Goal: Contribute content

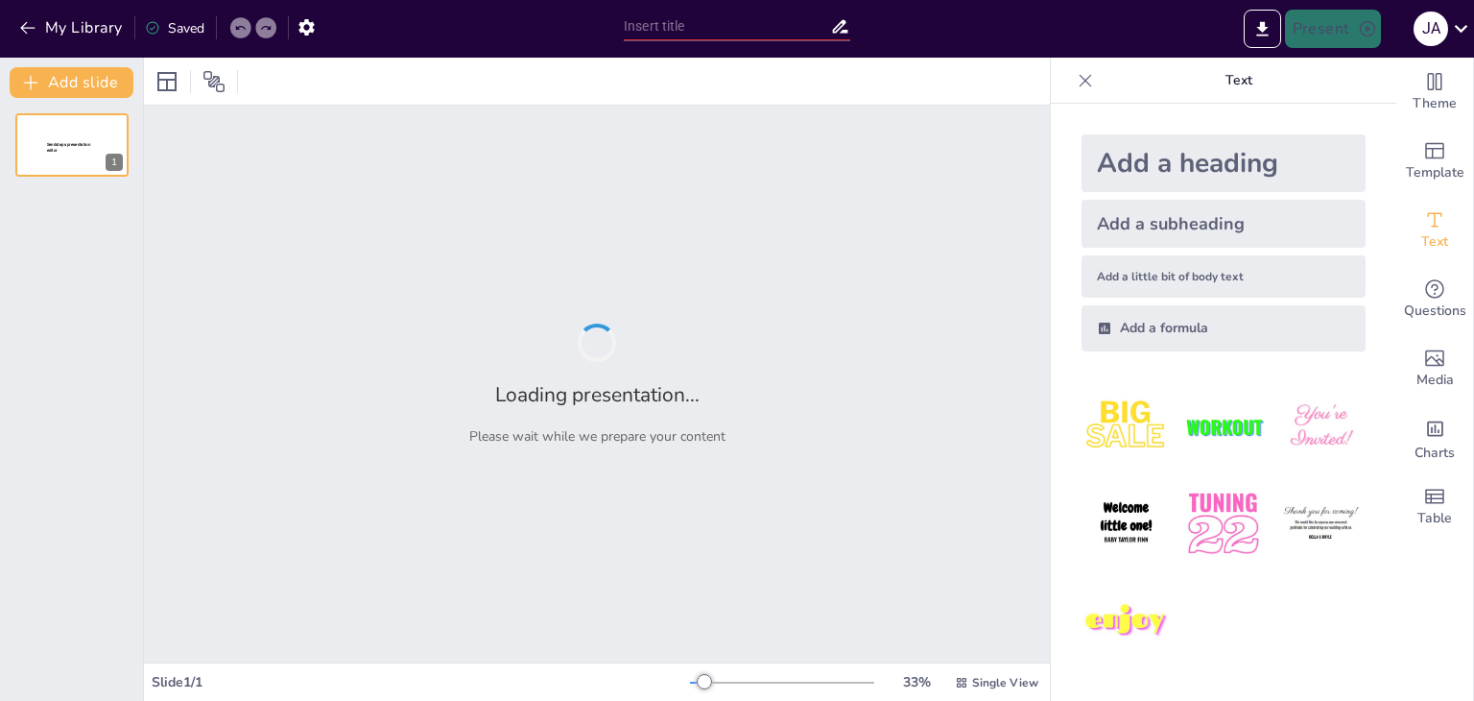
type input "Imported MODULO 3.pptx"
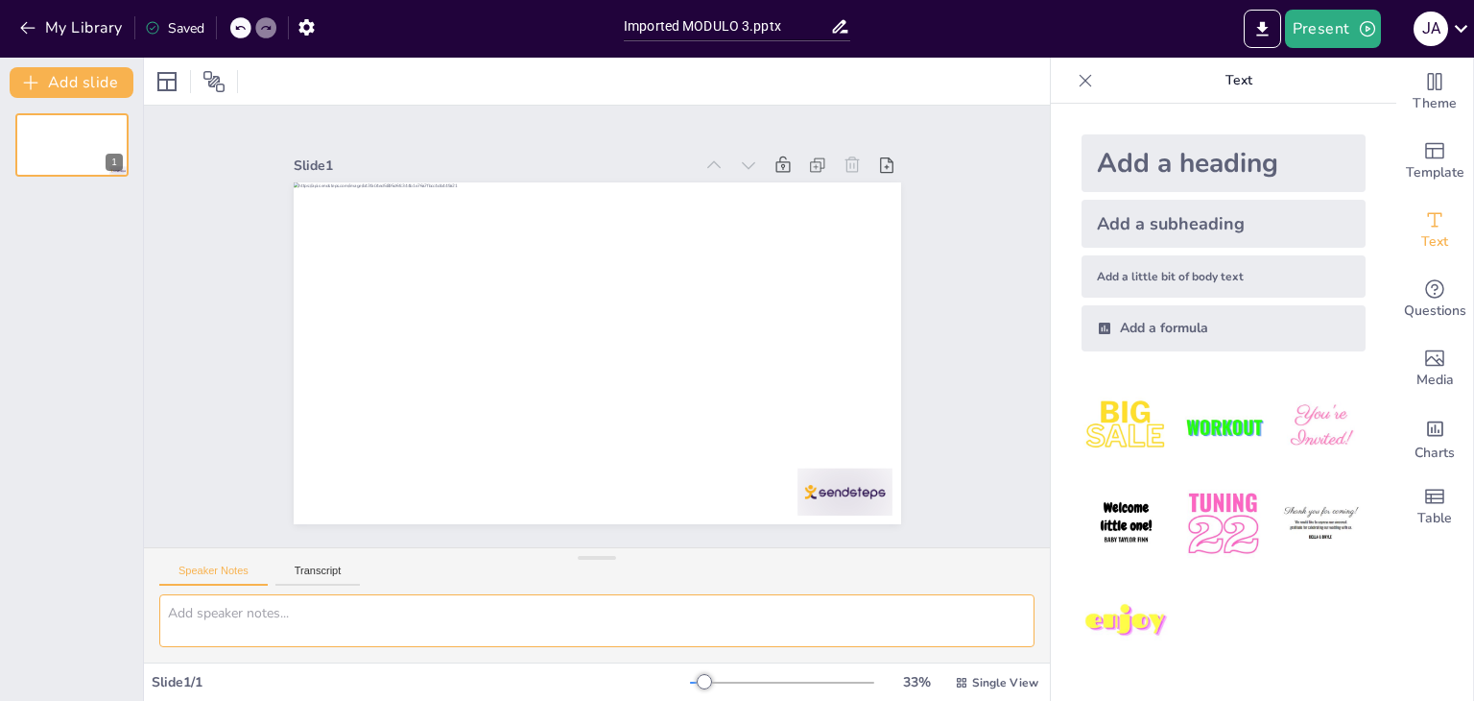
click at [257, 623] on textarea at bounding box center [596, 620] width 875 height 53
paste textarea "Módulo 4: ¿Qué me quiere decir mi equipo? - Resumen Desglosado 1. Cambio de enf…"
type textarea "Módulo 4: ¿Qué me quiere decir mi equipo? - Resumen Desglosado 1. Cambio de enf…"
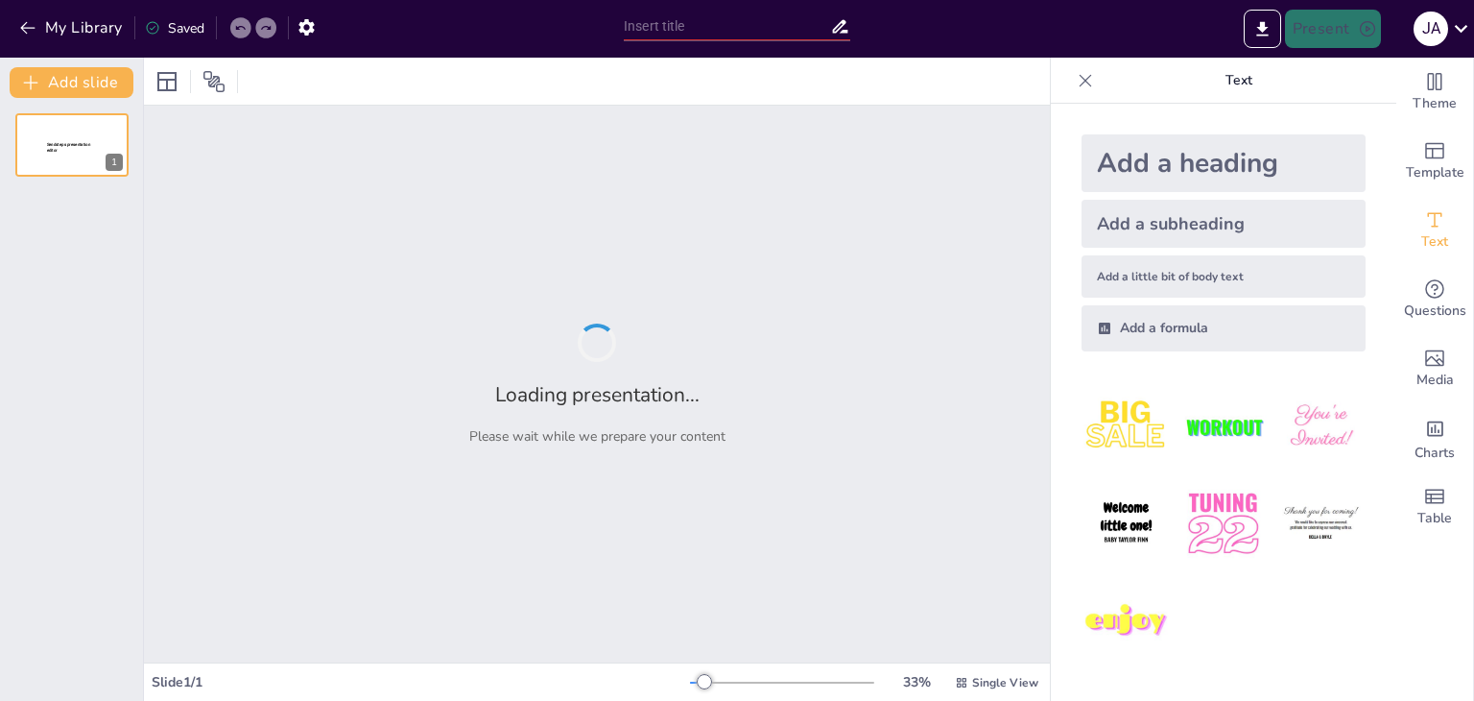
type input "Transformando la Comunicación: De Necesidades Empresariales a Necesidades del E…"
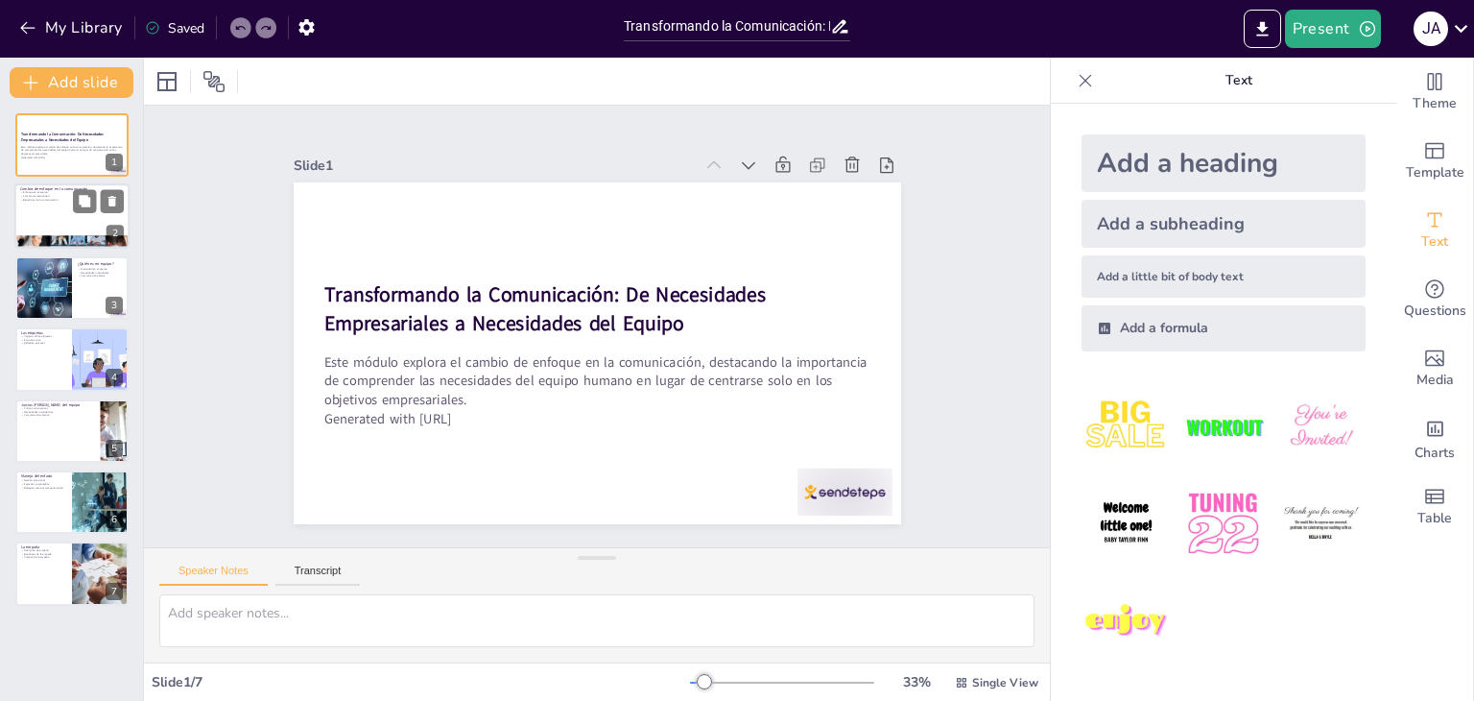
click at [96, 190] on div at bounding box center [98, 201] width 51 height 23
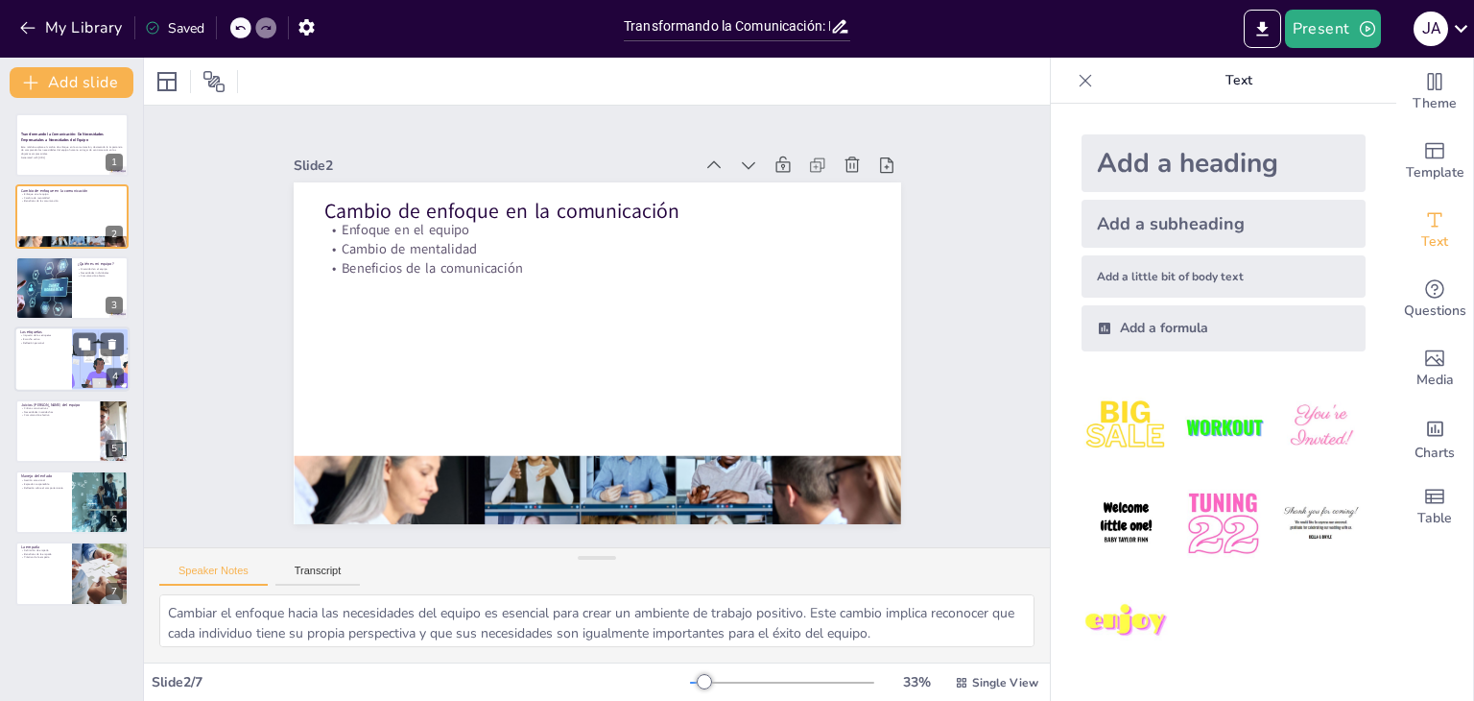
click at [38, 361] on div at bounding box center [71, 358] width 115 height 65
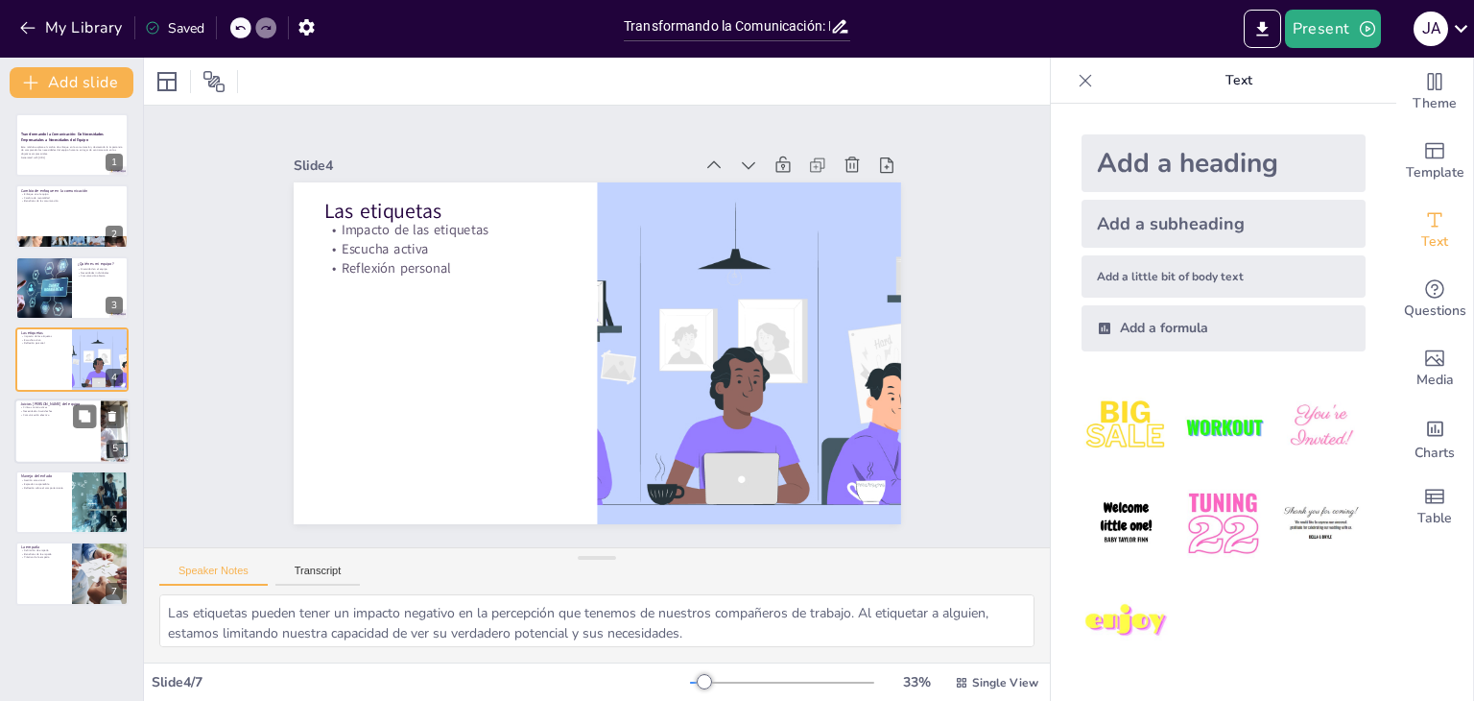
click at [35, 416] on div at bounding box center [71, 430] width 115 height 65
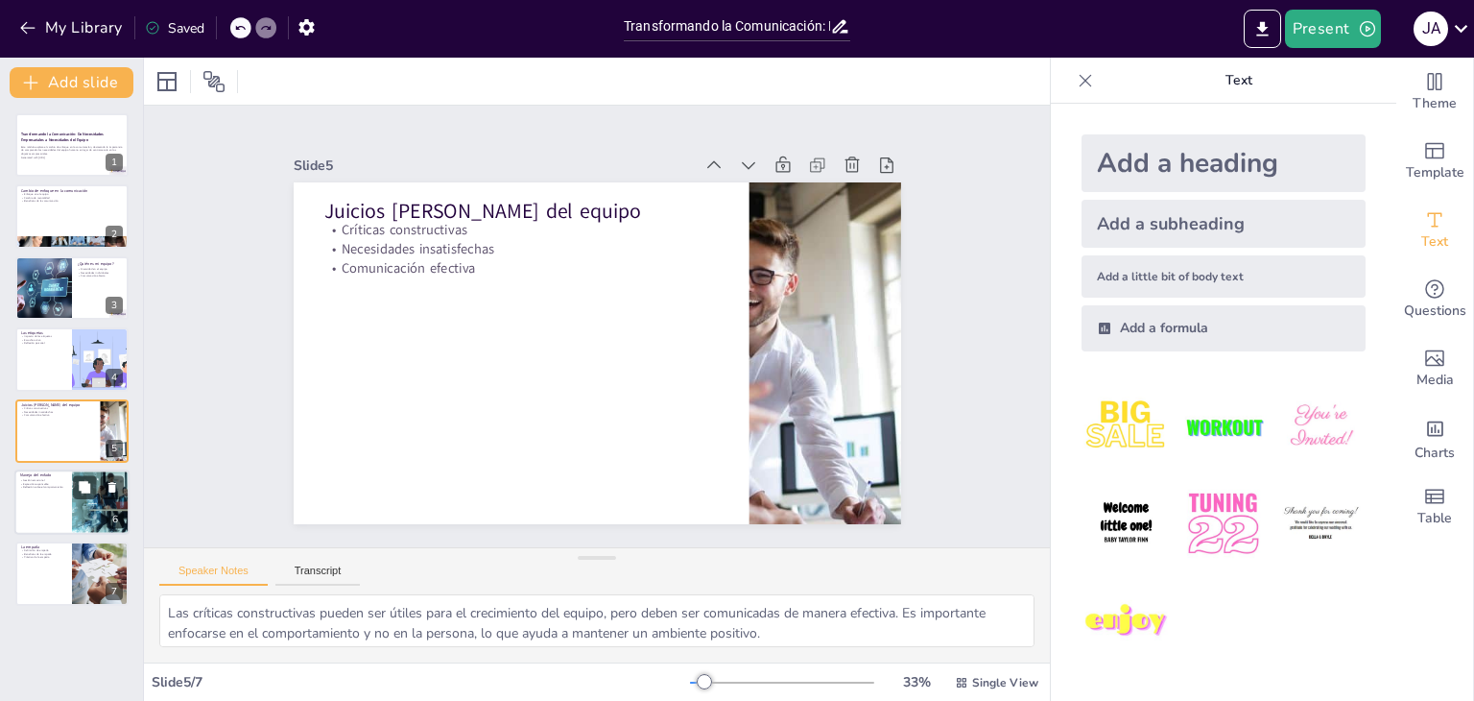
click at [36, 493] on div at bounding box center [71, 501] width 115 height 65
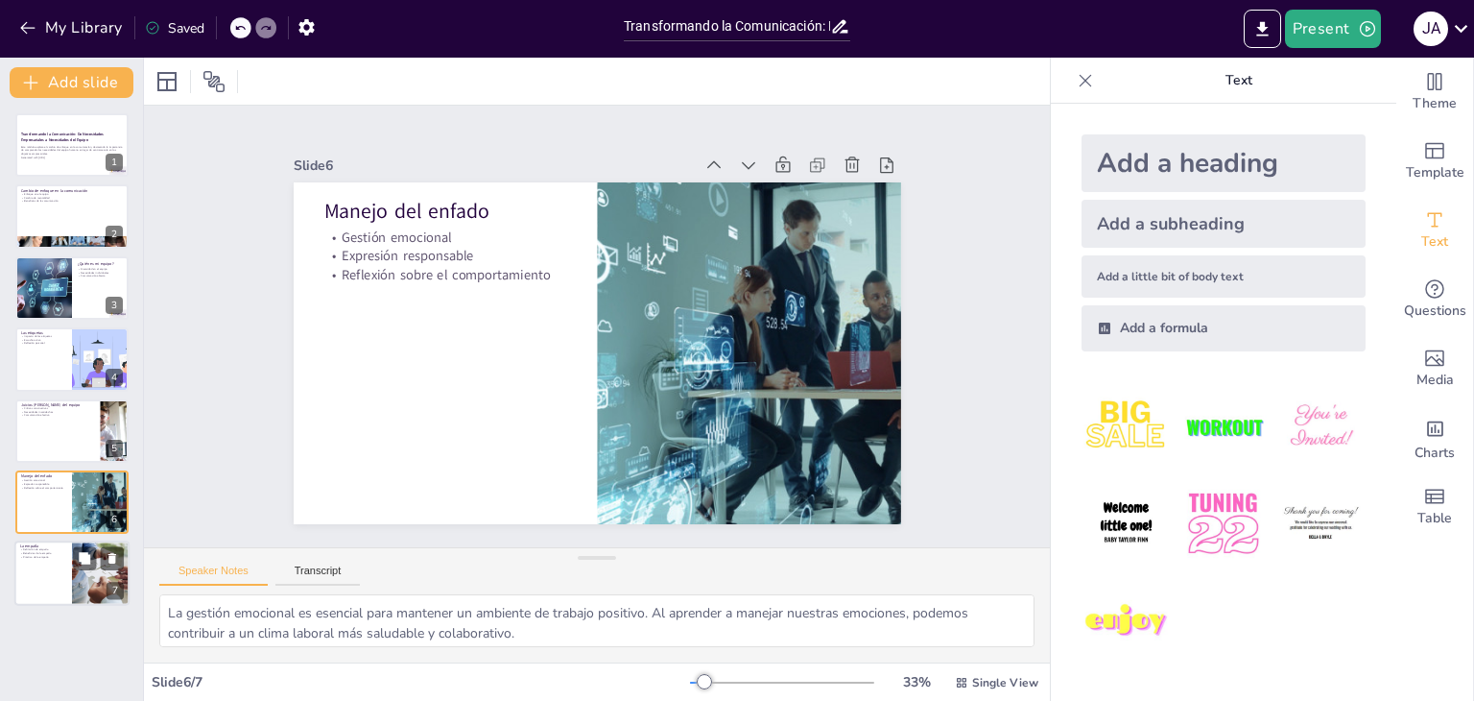
click at [36, 577] on div at bounding box center [71, 573] width 115 height 65
type textarea "Comprender la verdadera definición de empatía es crucial para su práctica efect…"
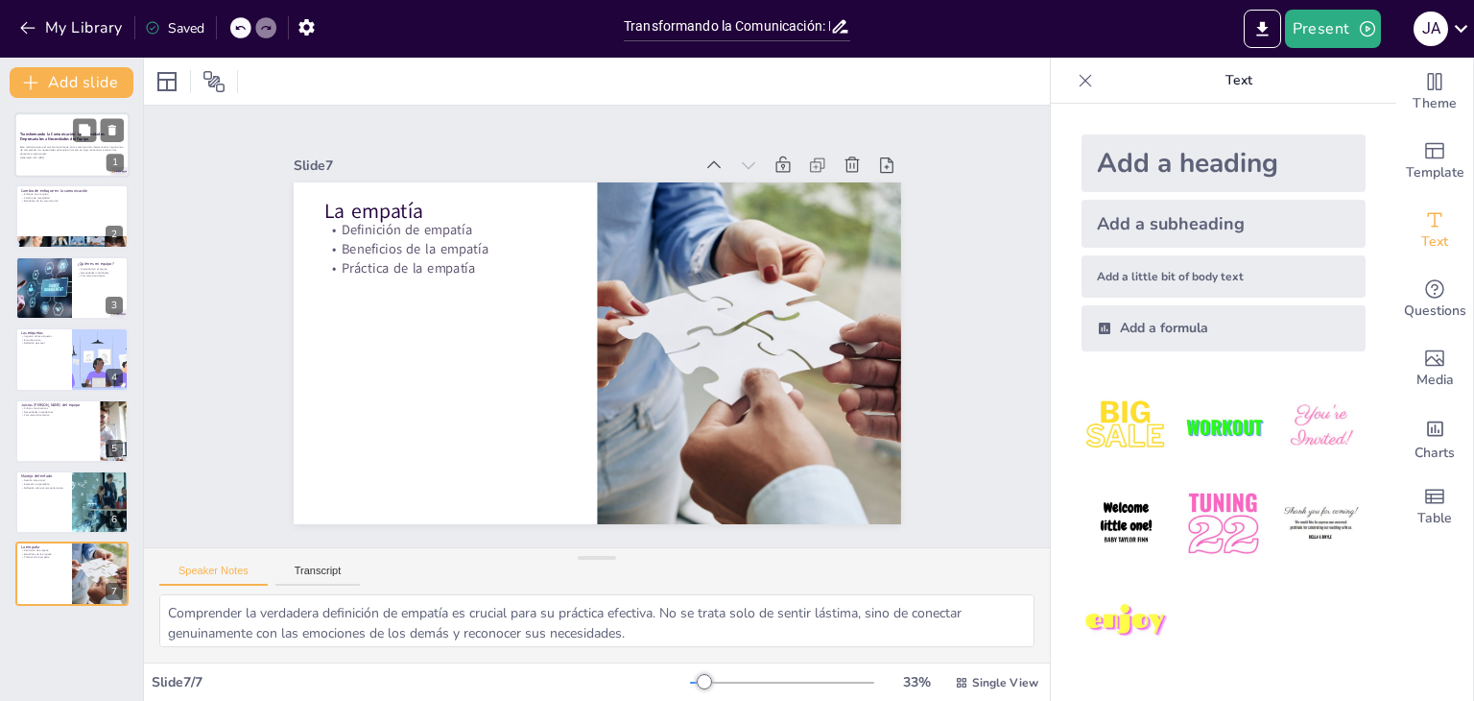
click at [50, 166] on div at bounding box center [71, 144] width 115 height 65
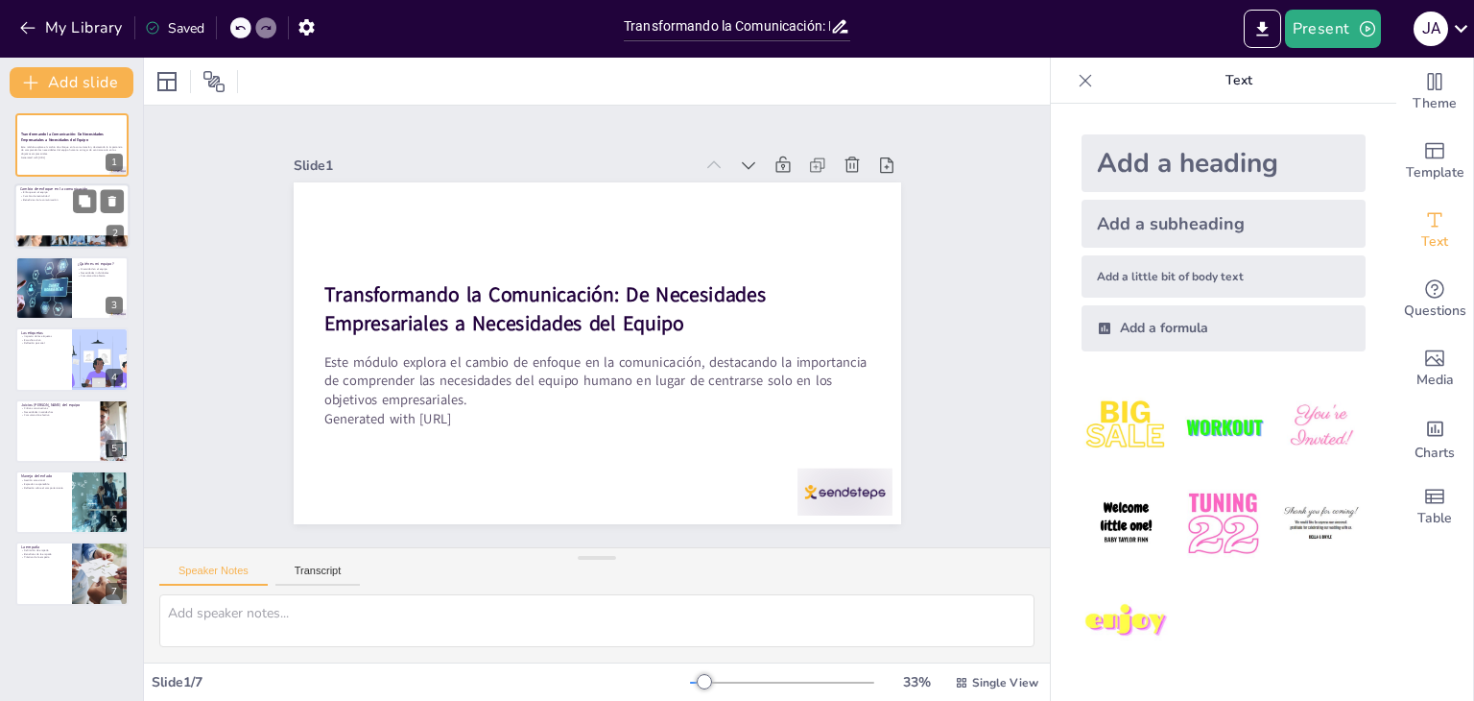
click at [60, 204] on div at bounding box center [71, 216] width 115 height 65
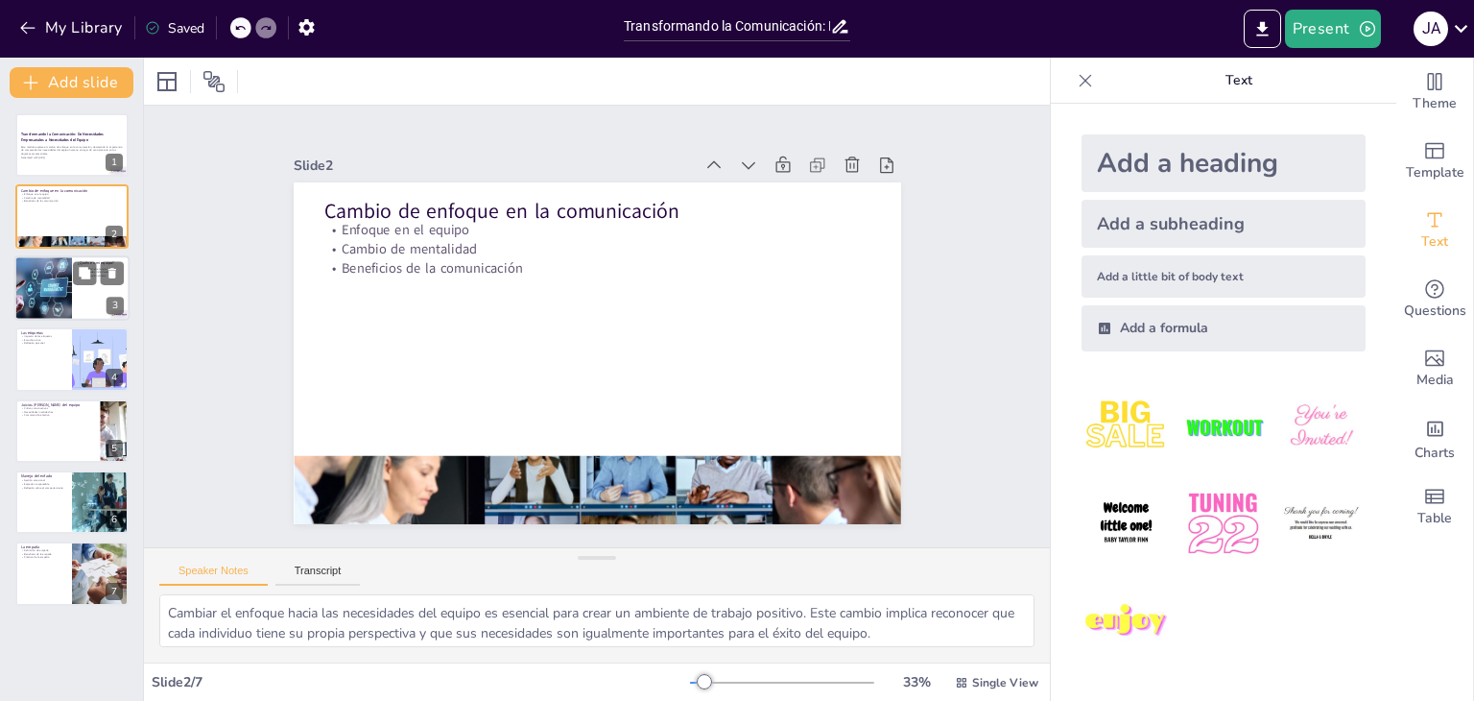
click at [39, 289] on div at bounding box center [43, 287] width 115 height 65
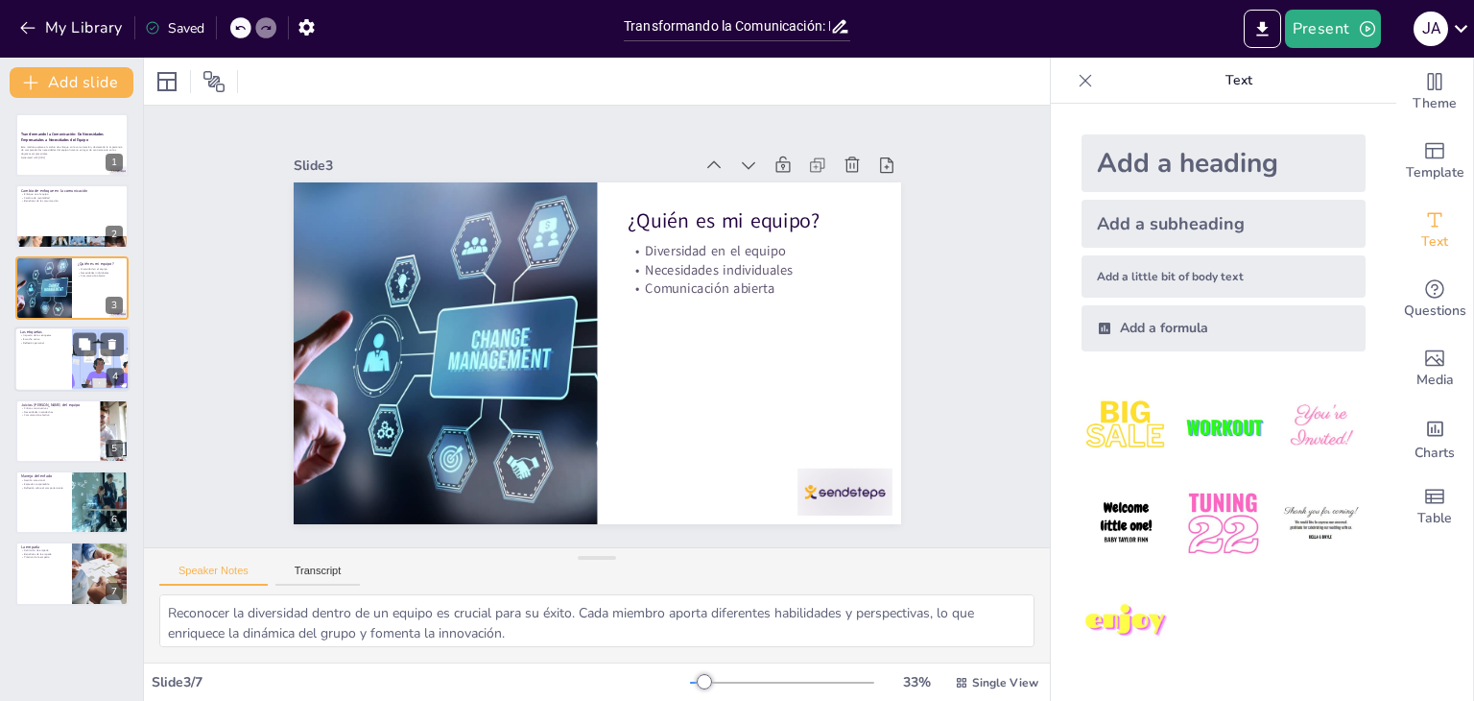
click at [71, 369] on div at bounding box center [71, 358] width 115 height 65
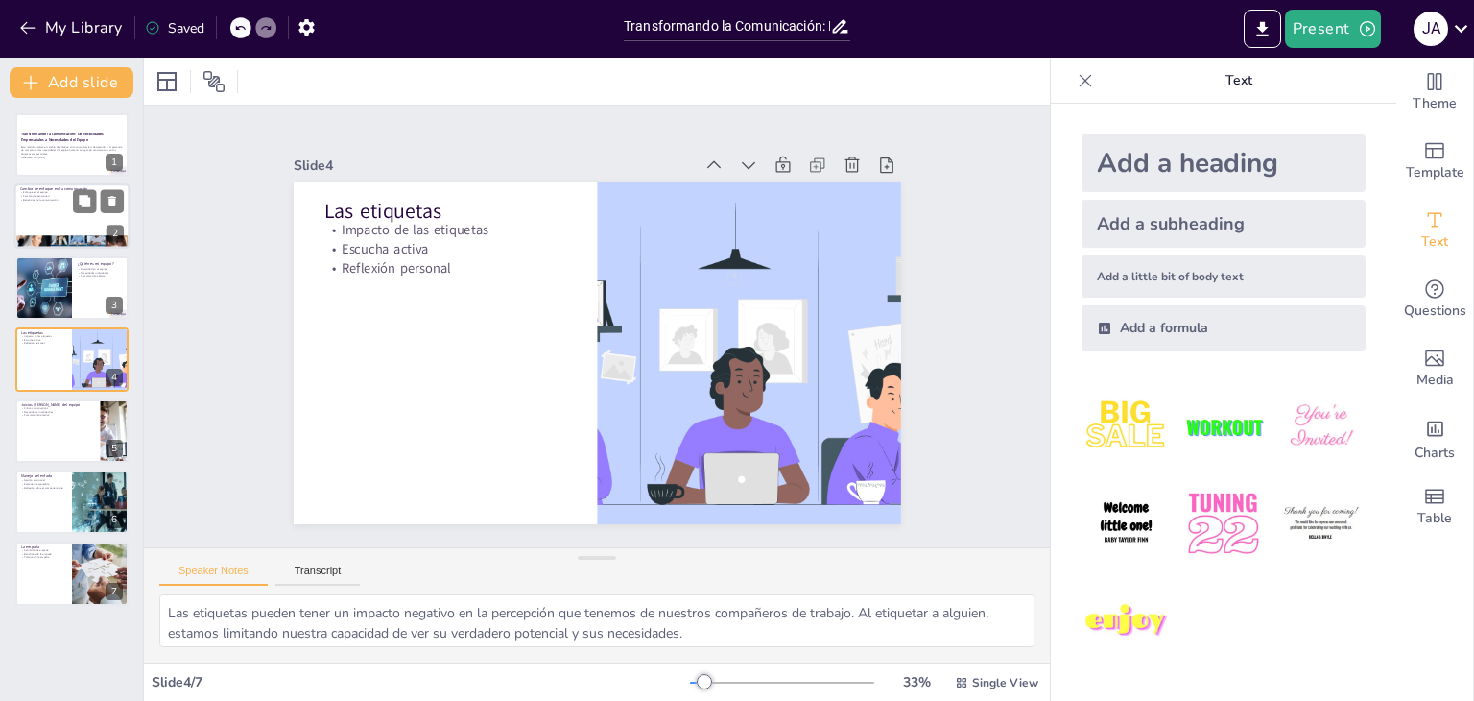
click at [96, 212] on div at bounding box center [98, 201] width 51 height 23
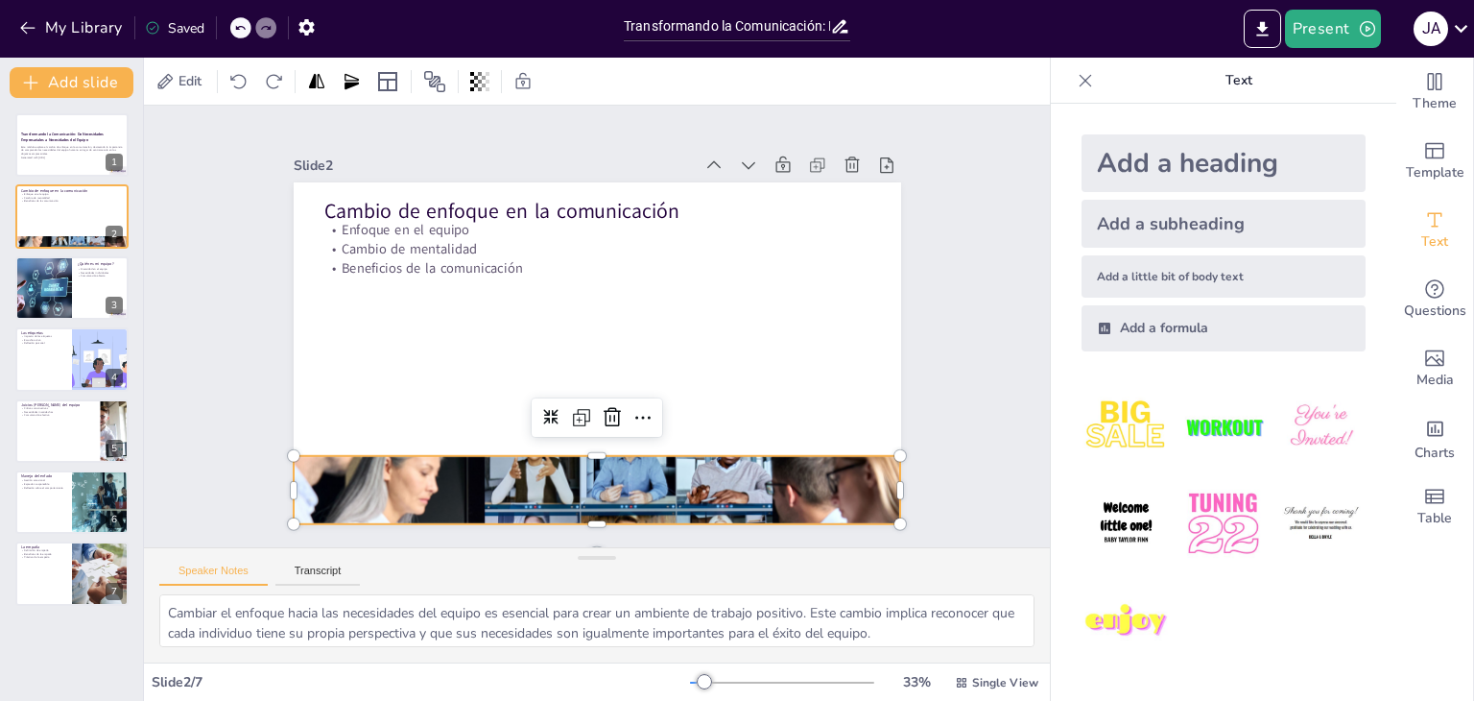
click at [529, 496] on div at bounding box center [597, 490] width 607 height 343
click at [95, 503] on div at bounding box center [101, 501] width 130 height 65
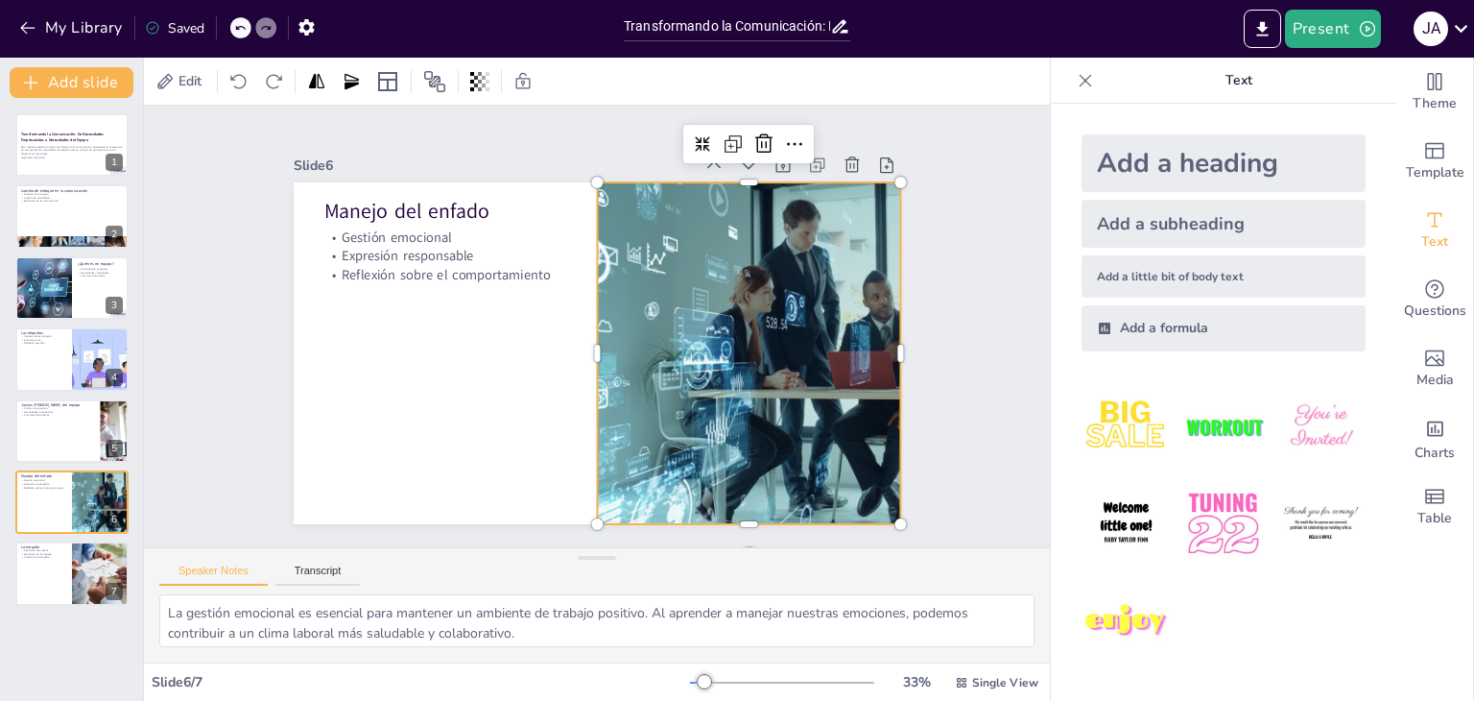
click at [760, 392] on div at bounding box center [745, 369] width 715 height 412
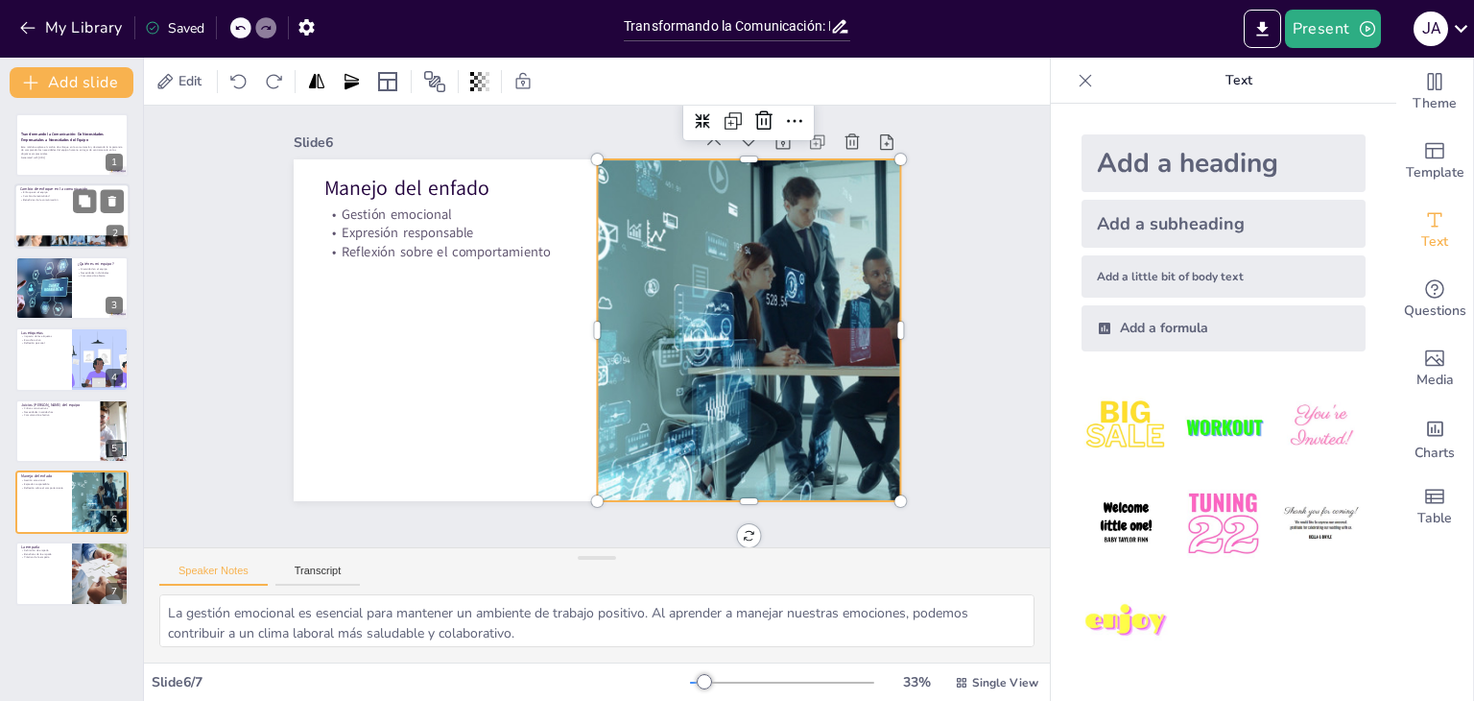
click at [58, 237] on div at bounding box center [71, 242] width 115 height 65
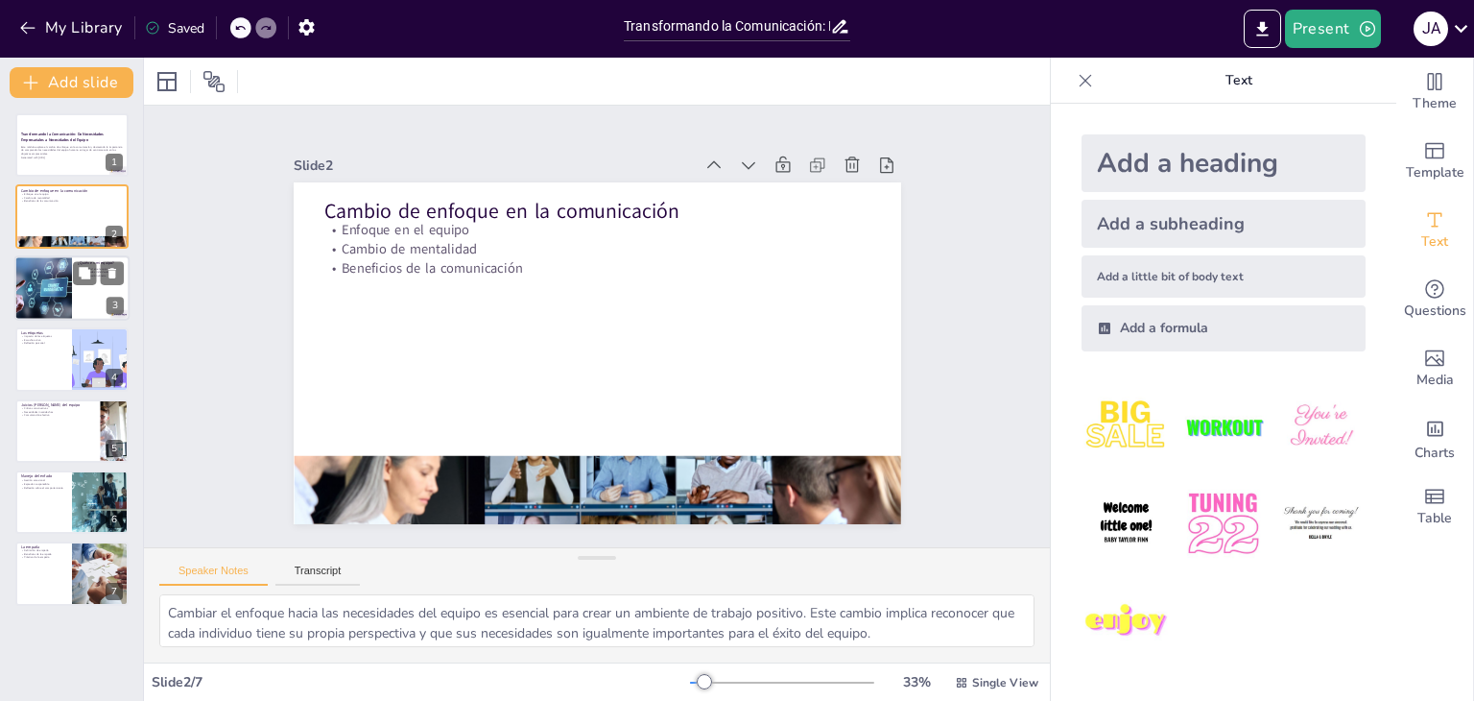
click at [58, 279] on div at bounding box center [43, 287] width 115 height 65
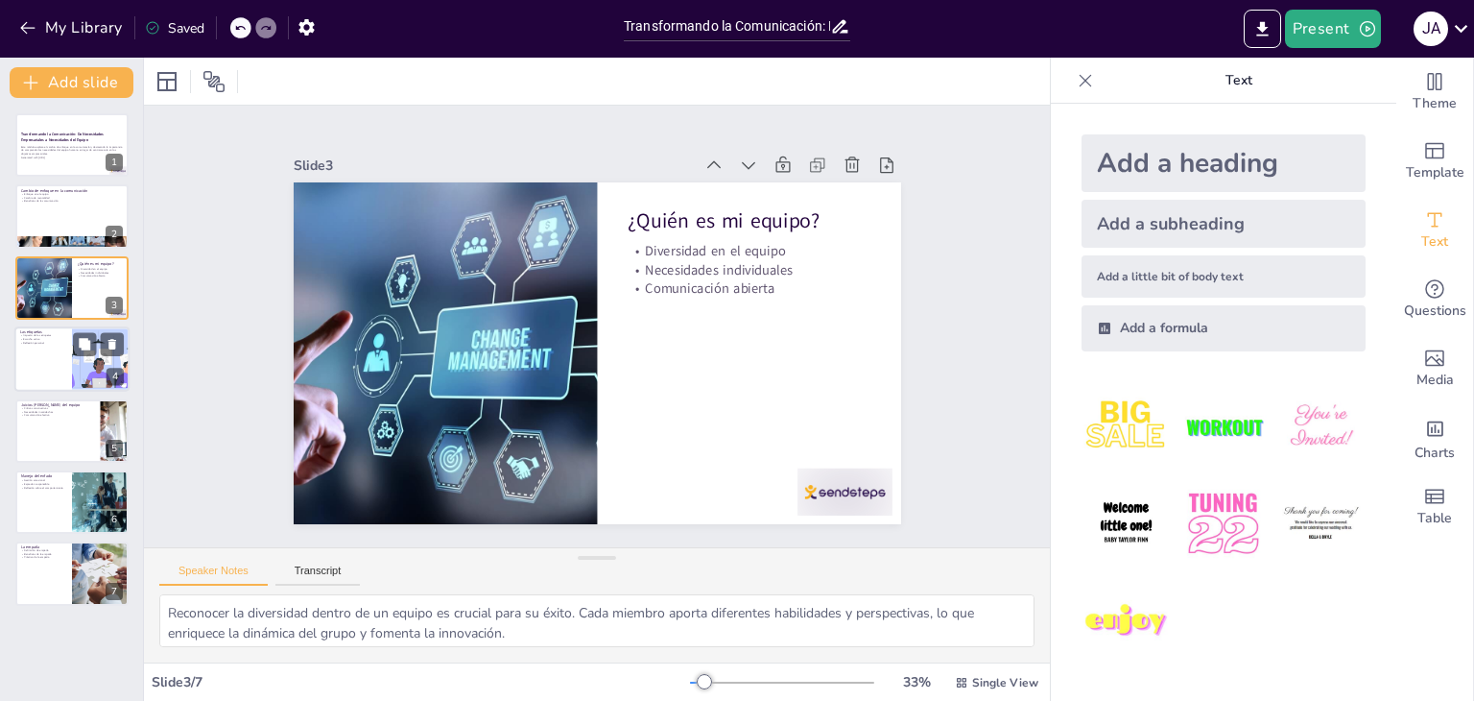
click at [57, 354] on div at bounding box center [71, 358] width 115 height 65
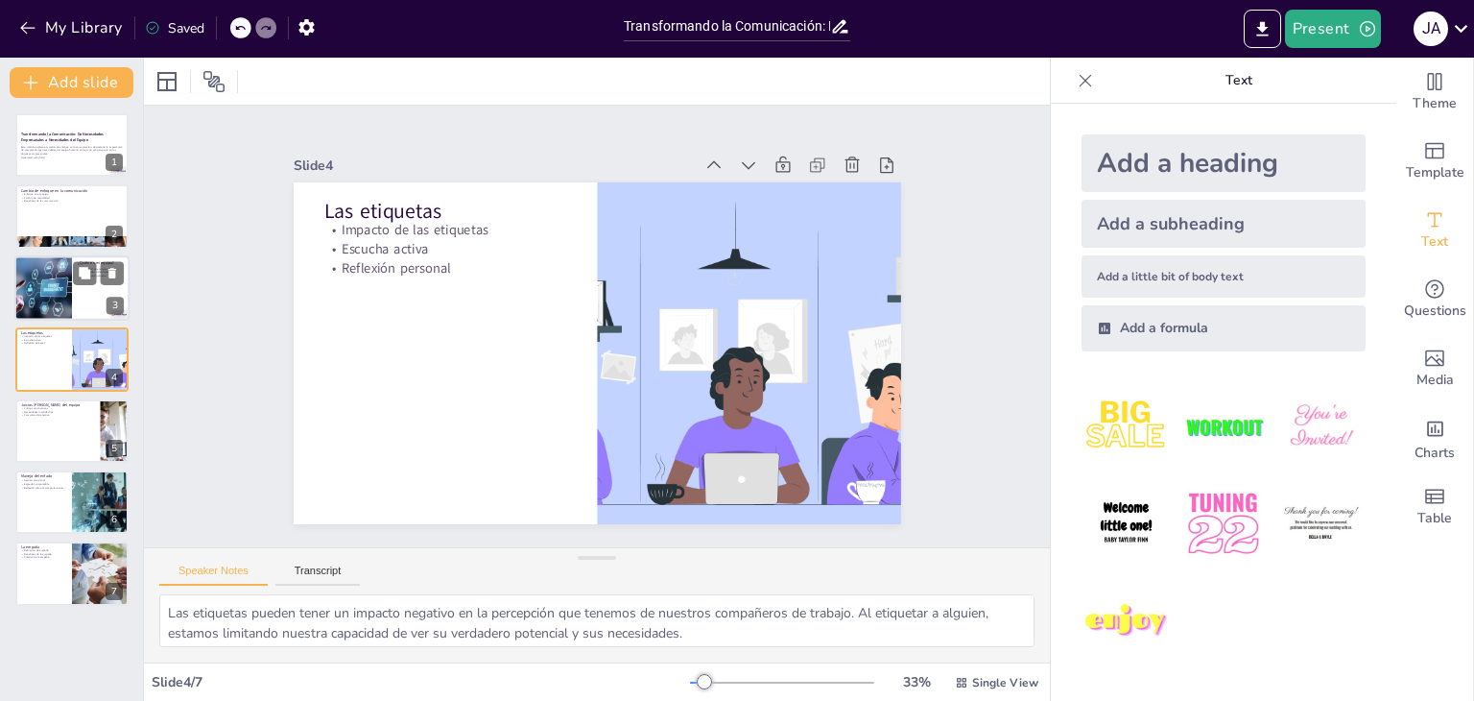
click at [63, 285] on div at bounding box center [43, 287] width 115 height 65
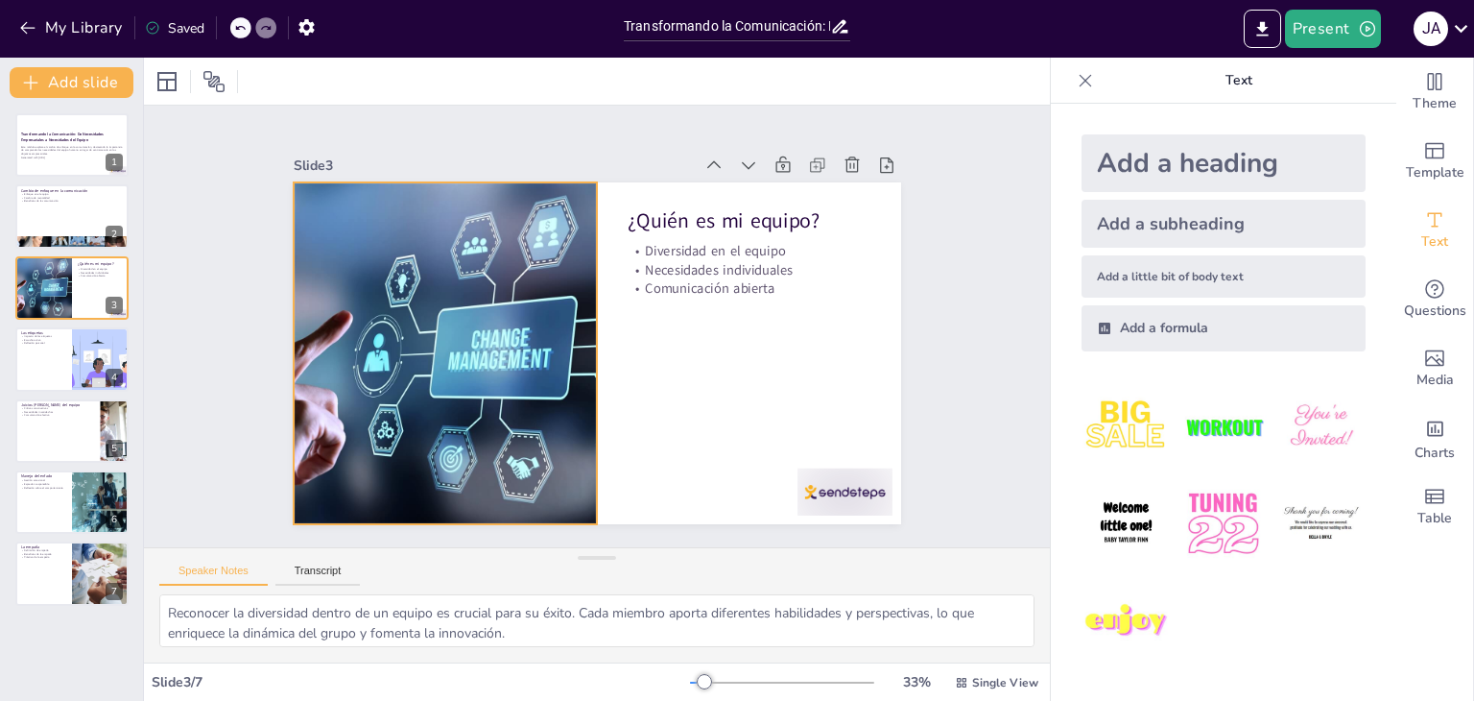
click at [440, 316] on div at bounding box center [444, 353] width 607 height 342
click at [164, 273] on div "Slide 1 Transformando la Comunicación: De Necesidades Empresariales a Necesidad…" at bounding box center [597, 326] width 906 height 441
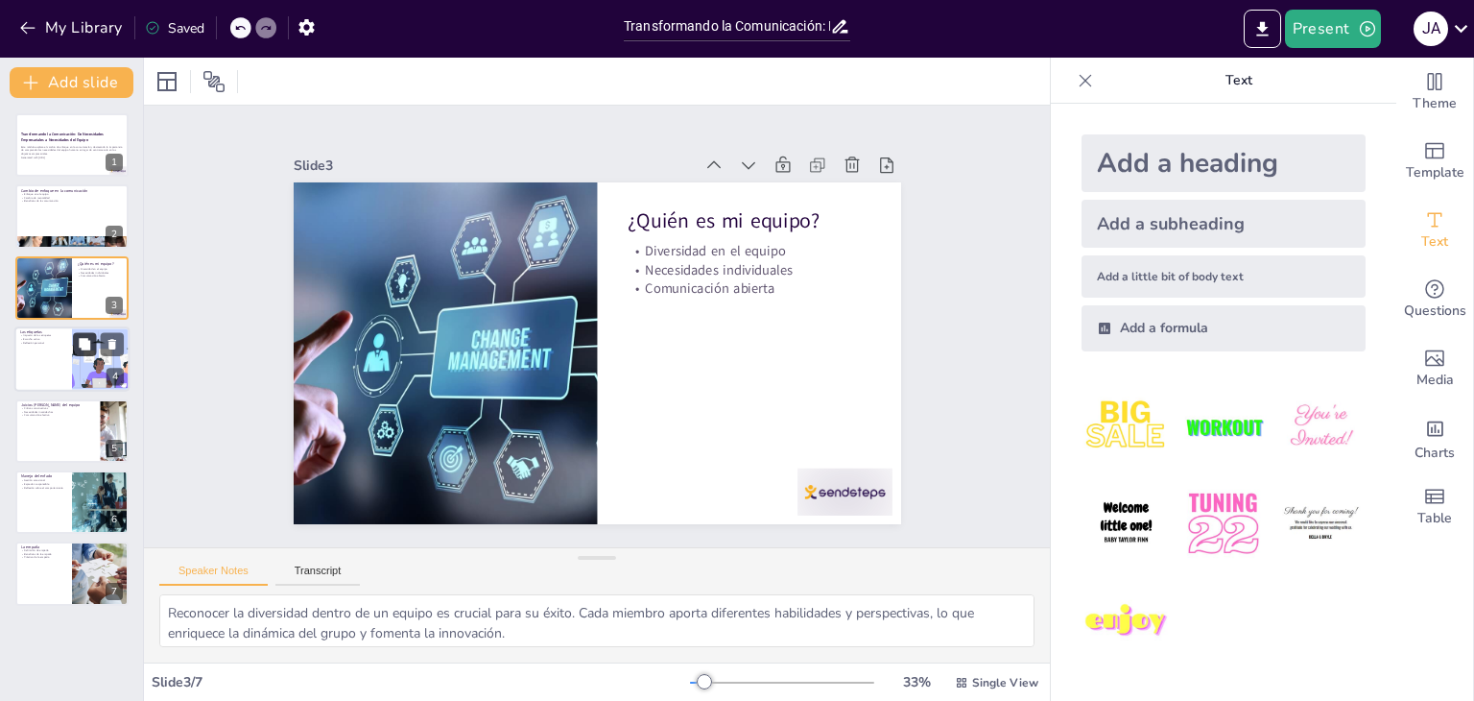
click at [91, 331] on div at bounding box center [101, 358] width 130 height 65
type textarea "Las etiquetas pueden tener un impacto negativo en la percepción que tenemos de …"
